Goal: Task Accomplishment & Management: Use online tool/utility

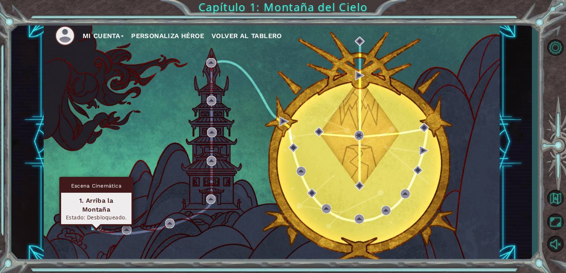
click at [95, 226] on img at bounding box center [96, 226] width 10 height 10
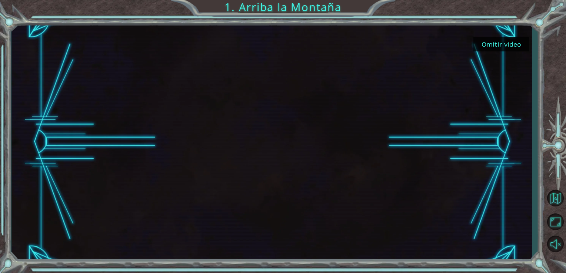
click at [495, 39] on button "Omitir video" at bounding box center [501, 44] width 56 height 14
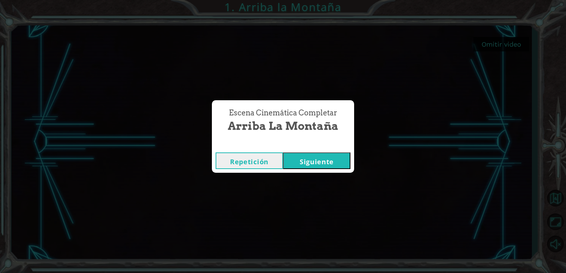
click at [310, 166] on button "Siguiente" at bounding box center [316, 161] width 67 height 17
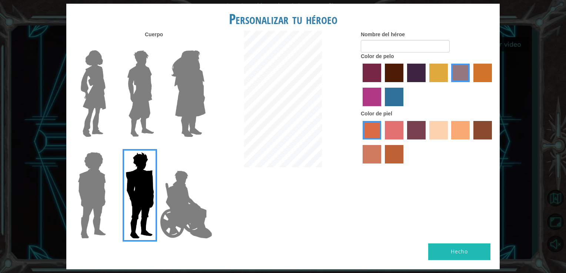
click at [101, 109] on img at bounding box center [93, 93] width 31 height 93
click at [109, 46] on input "Hero Connie" at bounding box center [109, 46] width 0 height 0
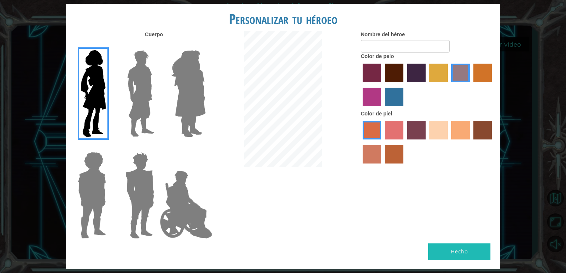
click at [129, 103] on img at bounding box center [140, 93] width 33 height 93
click at [157, 46] on input "Hero Lars" at bounding box center [157, 46] width 0 height 0
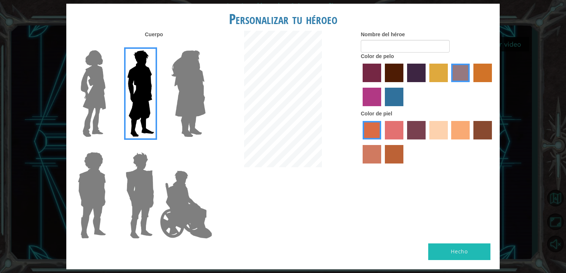
click at [186, 98] on img at bounding box center [188, 93] width 40 height 93
click at [205, 46] on input "Hero Amethyst" at bounding box center [205, 46] width 0 height 0
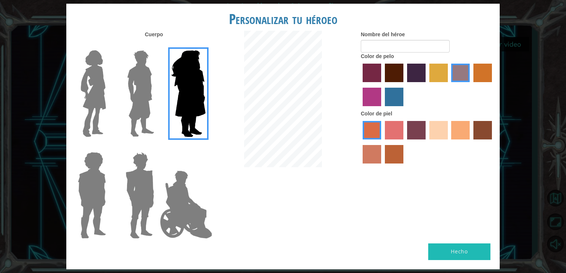
click at [96, 200] on img at bounding box center [92, 195] width 34 height 93
click at [109, 147] on input "Hero Steven" at bounding box center [109, 147] width 0 height 0
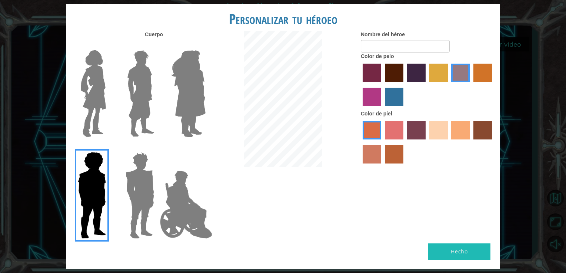
click at [141, 194] on img at bounding box center [140, 195] width 34 height 93
click at [157, 147] on input "Hero Garnet" at bounding box center [157, 147] width 0 height 0
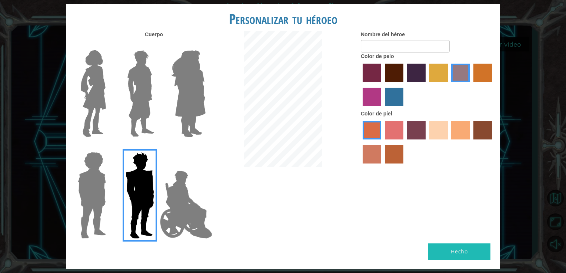
click at [391, 74] on label "maroon hair color" at bounding box center [394, 73] width 19 height 19
click at [382, 85] on input "maroon hair color" at bounding box center [382, 85] width 0 height 0
click at [380, 69] on label "paprika hair color" at bounding box center [372, 73] width 19 height 19
click at [360, 85] on input "paprika hair color" at bounding box center [360, 85] width 0 height 0
click at [410, 66] on label "hot purple hair color" at bounding box center [416, 73] width 19 height 19
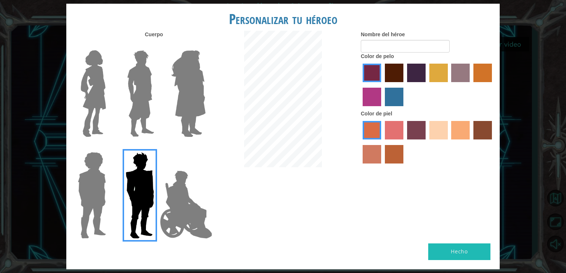
click at [404, 85] on input "hot purple hair color" at bounding box center [404, 85] width 0 height 0
click at [457, 71] on label "bazaar hair color" at bounding box center [460, 73] width 19 height 19
click at [449, 85] on input "bazaar hair color" at bounding box center [449, 85] width 0 height 0
click at [372, 159] on label "burning sand skin color" at bounding box center [372, 154] width 19 height 19
click at [493, 142] on input "burning sand skin color" at bounding box center [493, 142] width 0 height 0
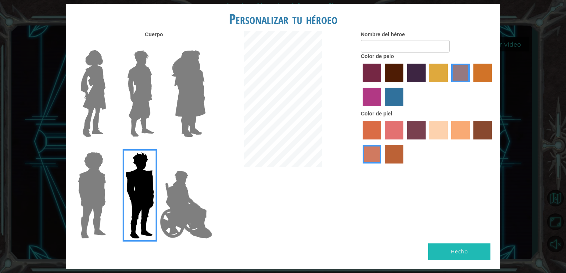
click at [382, 157] on div at bounding box center [427, 143] width 133 height 48
click at [446, 129] on label "sandy beach skin color" at bounding box center [438, 130] width 19 height 19
click at [427, 142] on input "sandy beach skin color" at bounding box center [427, 142] width 0 height 0
click at [419, 133] on label "tosca skin color" at bounding box center [416, 130] width 19 height 19
click at [404, 142] on input "tosca skin color" at bounding box center [404, 142] width 0 height 0
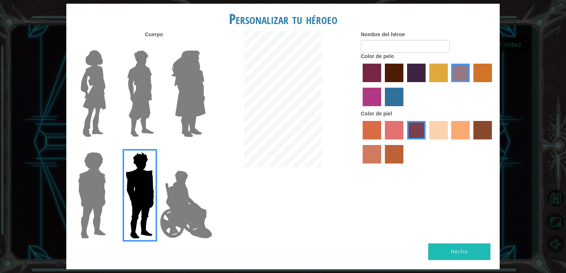
click at [397, 134] on label "froly skin color" at bounding box center [394, 130] width 19 height 19
click at [382, 142] on input "froly skin color" at bounding box center [382, 142] width 0 height 0
click at [463, 134] on label "tacao skin color" at bounding box center [460, 130] width 19 height 19
click at [449, 142] on input "tacao skin color" at bounding box center [449, 142] width 0 height 0
click at [485, 133] on label "karma skin color" at bounding box center [482, 130] width 19 height 19
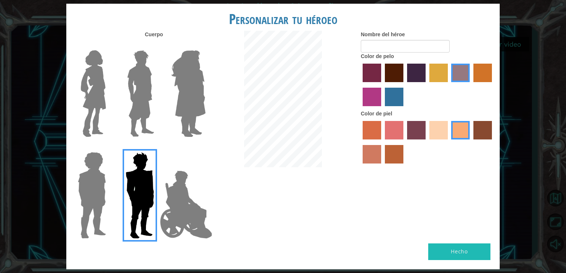
click at [471, 142] on input "karma skin color" at bounding box center [471, 142] width 0 height 0
click at [372, 153] on label "burning sand skin color" at bounding box center [372, 154] width 19 height 19
click at [493, 142] on input "burning sand skin color" at bounding box center [493, 142] width 0 height 0
click at [377, 131] on label "sorbus skin color" at bounding box center [372, 130] width 19 height 19
click at [360, 142] on input "sorbus skin color" at bounding box center [360, 142] width 0 height 0
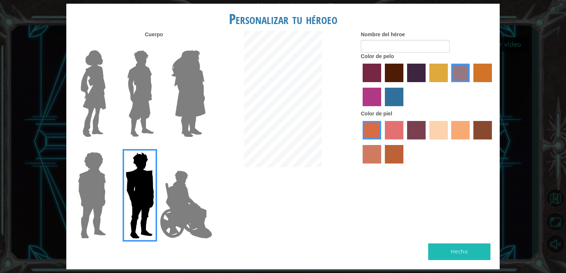
click at [442, 130] on label "sandy beach skin color" at bounding box center [438, 130] width 19 height 19
click at [427, 142] on input "sandy beach skin color" at bounding box center [427, 142] width 0 height 0
click at [467, 130] on label "tacao skin color" at bounding box center [460, 130] width 19 height 19
click at [449, 142] on input "tacao skin color" at bounding box center [449, 142] width 0 height 0
click at [482, 130] on label "karma skin color" at bounding box center [482, 130] width 19 height 19
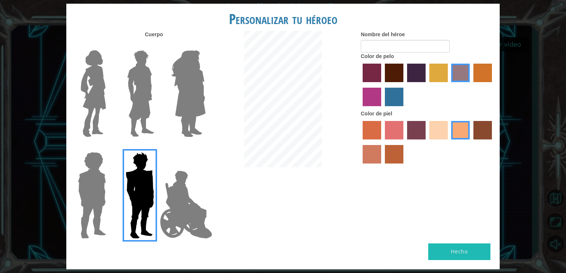
click at [471, 142] on input "karma skin color" at bounding box center [471, 142] width 0 height 0
click at [394, 158] on label "smoke tree skin color" at bounding box center [394, 154] width 19 height 19
click at [382, 166] on input "smoke tree skin color" at bounding box center [382, 166] width 0 height 0
click at [378, 132] on label "sorbus skin color" at bounding box center [372, 130] width 19 height 19
click at [360, 142] on input "sorbus skin color" at bounding box center [360, 142] width 0 height 0
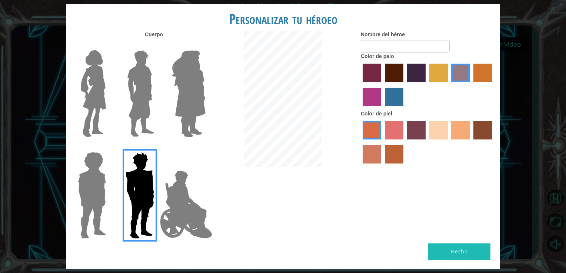
click at [371, 142] on div at bounding box center [427, 143] width 133 height 48
click at [372, 148] on label "burning sand skin color" at bounding box center [372, 154] width 19 height 19
click at [493, 142] on input "burning sand skin color" at bounding box center [493, 142] width 0 height 0
click at [397, 49] on input "Nombre del héroe" at bounding box center [405, 46] width 89 height 13
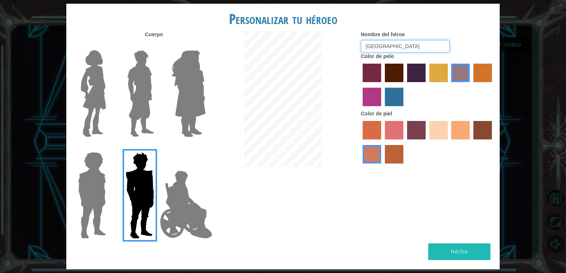
type input "[GEOGRAPHIC_DATA]"
click at [458, 248] on button "Hecho" at bounding box center [459, 252] width 62 height 17
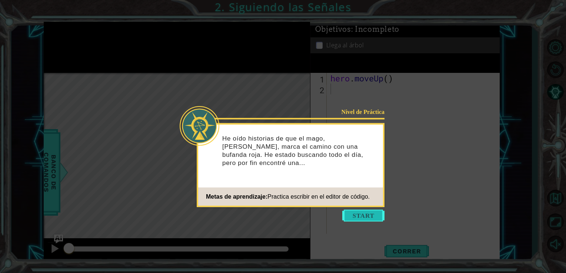
click at [363, 219] on button "Start" at bounding box center [363, 216] width 42 height 12
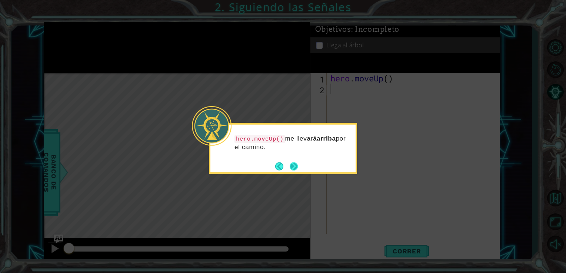
click at [290, 164] on button "Next" at bounding box center [294, 166] width 8 height 8
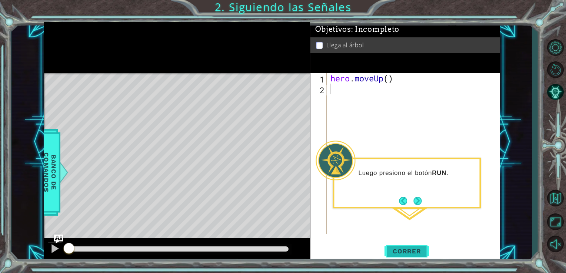
click at [402, 251] on span "Correr" at bounding box center [406, 251] width 43 height 7
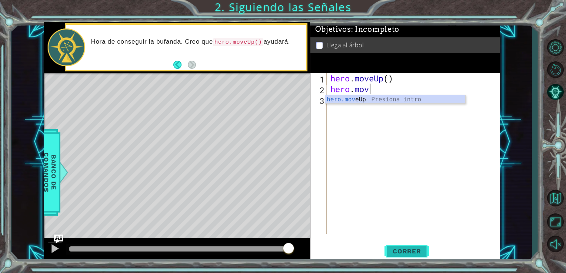
type textarea "hero.move"
click at [413, 251] on span "Correr" at bounding box center [406, 251] width 43 height 7
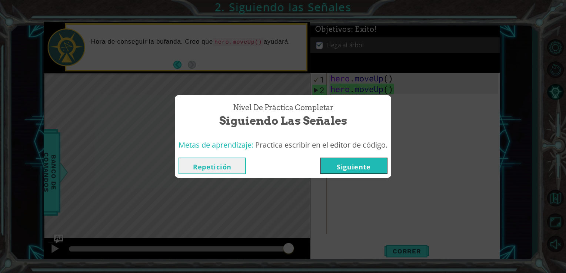
click at [360, 170] on button "Siguiente" at bounding box center [353, 166] width 67 height 17
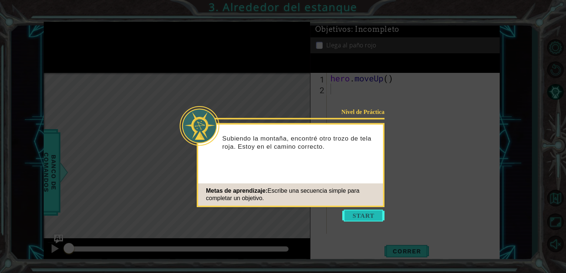
click at [363, 212] on button "Start" at bounding box center [363, 216] width 42 height 12
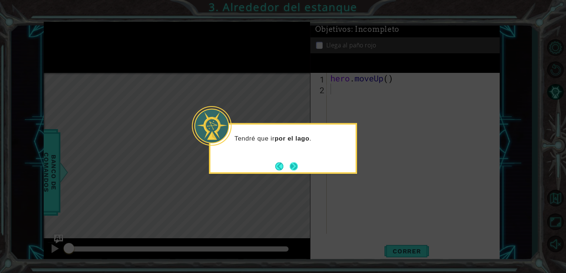
click at [293, 166] on button "Next" at bounding box center [294, 166] width 8 height 8
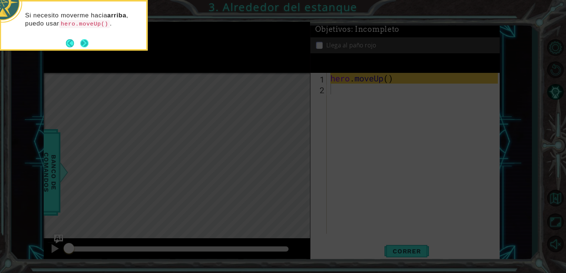
click at [84, 41] on button "Next" at bounding box center [84, 43] width 8 height 8
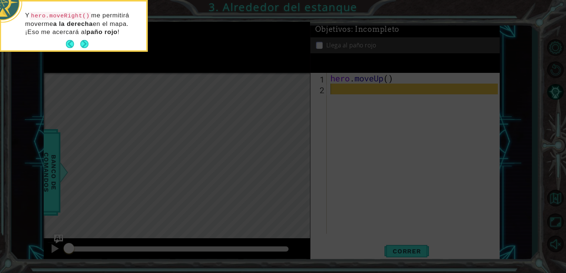
click at [84, 41] on button "Next" at bounding box center [84, 44] width 8 height 8
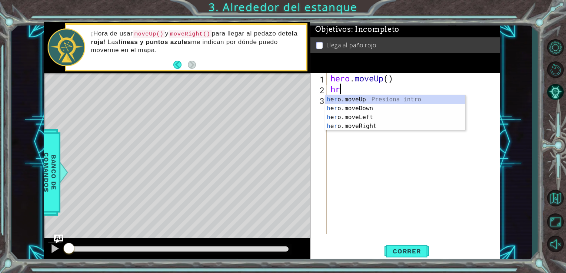
type textarea "hro"
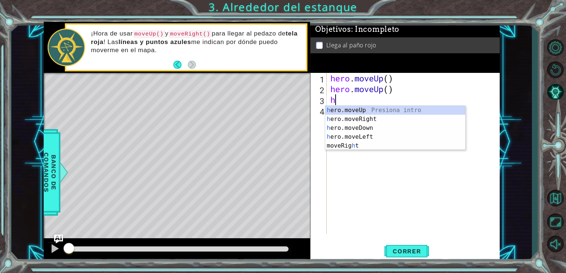
type textarea "hr"
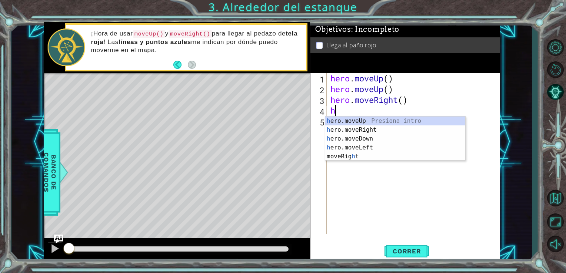
type textarea "he"
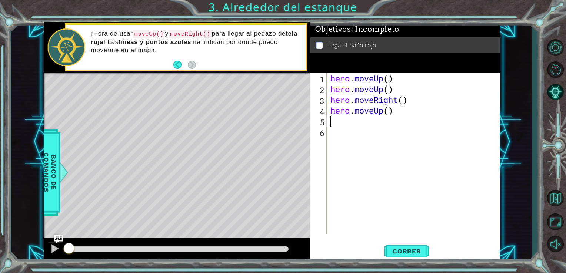
type textarea "h"
click at [412, 252] on span "Correr" at bounding box center [406, 251] width 43 height 7
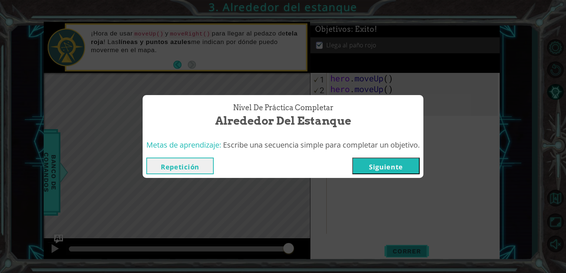
click at [412, 252] on div "Nivel de Práctica Completar Alrededor del estanque Metas de aprendizaje: Escrib…" at bounding box center [283, 136] width 566 height 273
click at [384, 166] on button "Siguiente" at bounding box center [385, 166] width 67 height 17
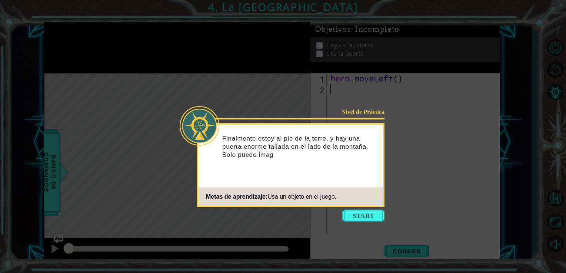
click at [361, 223] on icon at bounding box center [283, 136] width 566 height 273
click at [361, 214] on button "Start" at bounding box center [363, 216] width 42 height 12
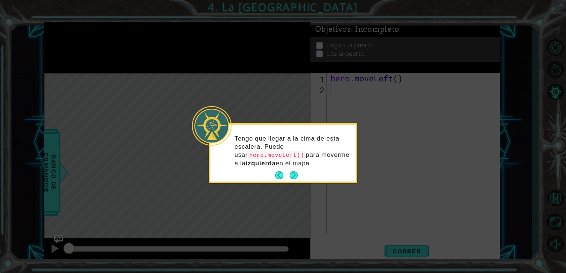
click at [291, 173] on button "Next" at bounding box center [294, 175] width 8 height 8
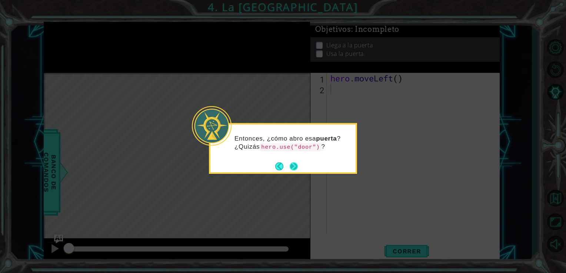
click at [294, 164] on button "Next" at bounding box center [294, 166] width 8 height 8
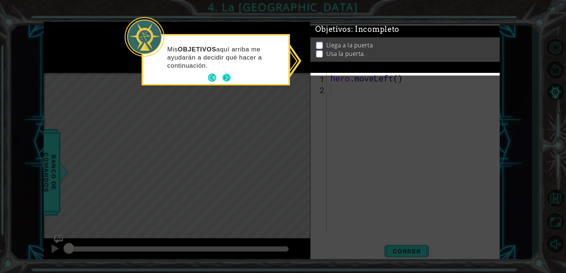
click at [223, 75] on button "Next" at bounding box center [226, 78] width 8 height 8
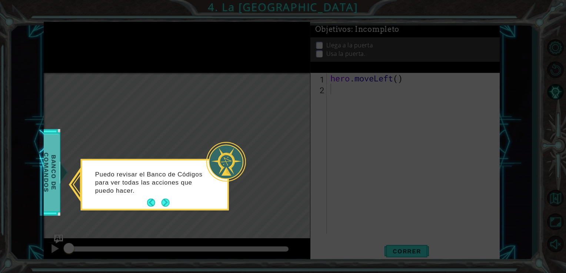
click at [47, 179] on span "Banco de comandos" at bounding box center [49, 172] width 19 height 77
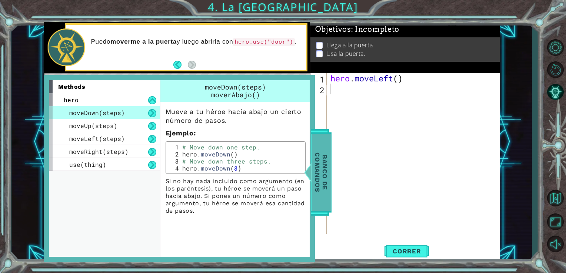
click at [312, 177] on div at bounding box center [307, 172] width 9 height 22
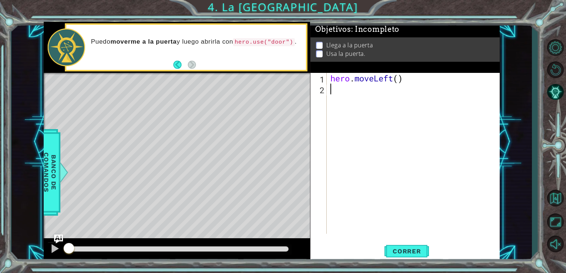
click at [334, 93] on div "hero . moveLeft ( )" at bounding box center [415, 164] width 173 height 183
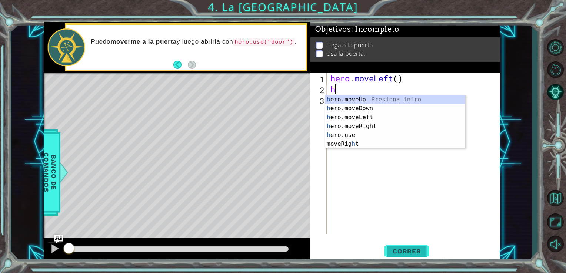
type textarea "hr"
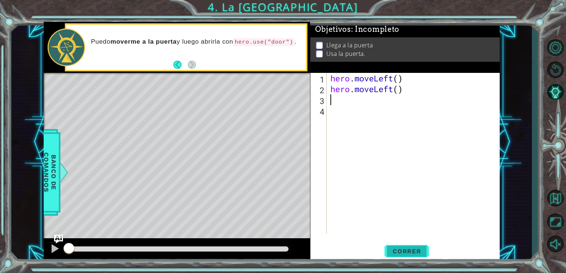
type textarea "h"
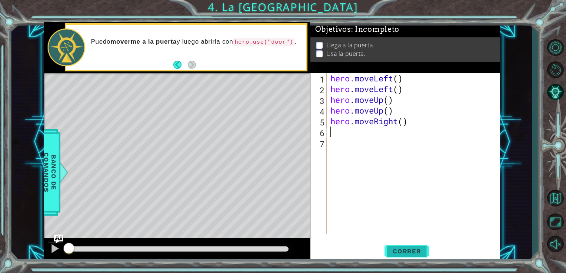
type textarea "h"
type textarea "hero.use("door")"
